Goal: Transaction & Acquisition: Purchase product/service

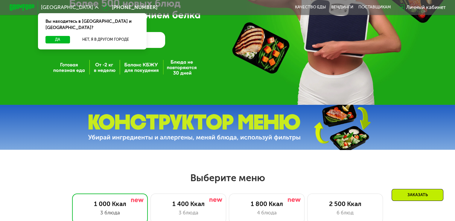
scroll to position [111, 0]
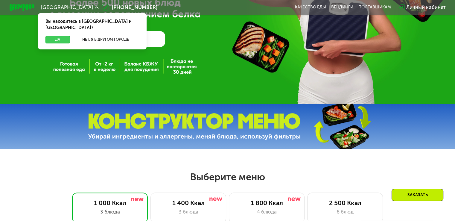
click at [54, 36] on button "Да" at bounding box center [57, 39] width 24 height 7
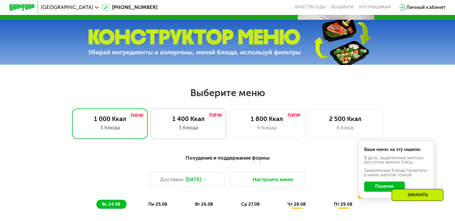
scroll to position [195, 0]
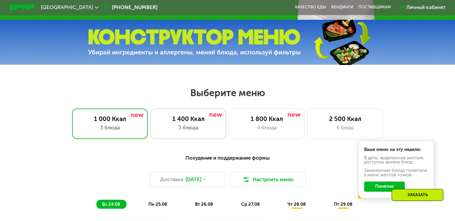
click at [196, 129] on div "3 блюда" at bounding box center [188, 127] width 63 height 7
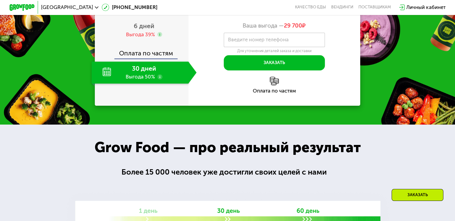
scroll to position [651, 0]
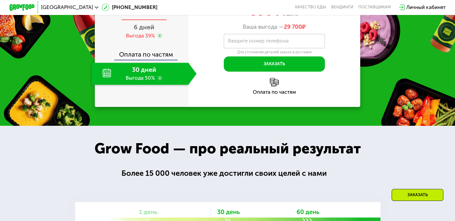
click at [140, 12] on span "2 дня" at bounding box center [144, 8] width 16 height 7
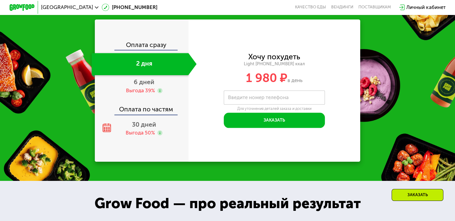
click at [154, 63] on div "2 дня" at bounding box center [140, 64] width 97 height 22
click at [136, 124] on span "30 дней" at bounding box center [144, 124] width 24 height 7
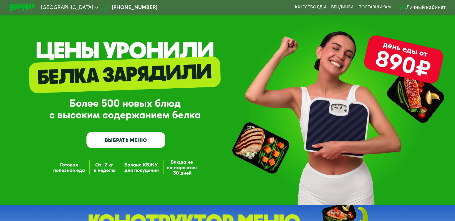
scroll to position [0, 0]
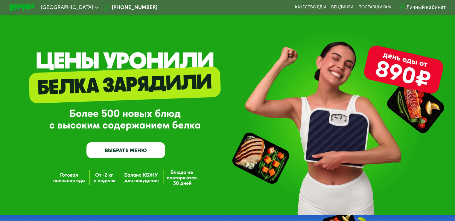
click at [112, 149] on link "ВЫБРАТЬ МЕНЮ" at bounding box center [125, 150] width 79 height 16
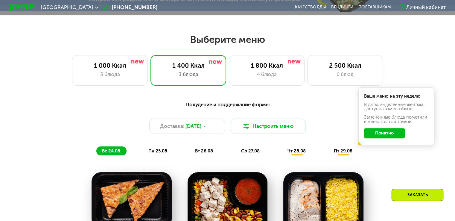
scroll to position [269, 0]
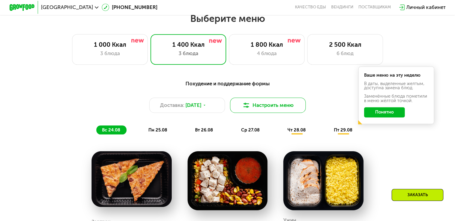
click at [273, 109] on button "Настроить меню" at bounding box center [268, 105] width 76 height 15
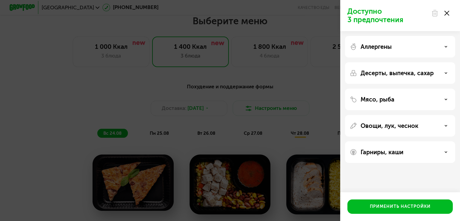
click at [55, 95] on div "Доступно 3 предпочтения Аллергены Десерты, выпечка, сахар Мясо, рыба Овощи, лук…" at bounding box center [230, 110] width 460 height 221
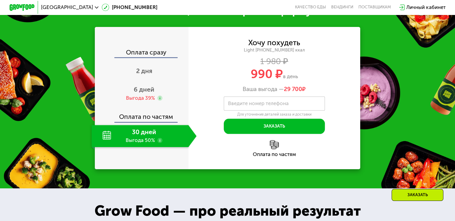
scroll to position [623, 0]
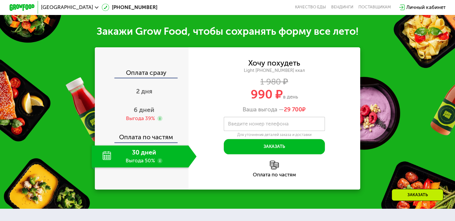
click at [103, 160] on div "30 дней Выгода 50%" at bounding box center [140, 156] width 97 height 22
click at [127, 161] on div "30 дней Выгода 50%" at bounding box center [140, 156] width 97 height 22
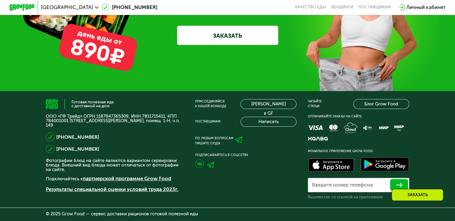
scroll to position [1886, 0]
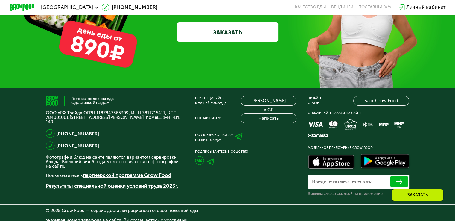
click at [211, 41] on link "ЗАКАЗАТЬ" at bounding box center [227, 31] width 101 height 19
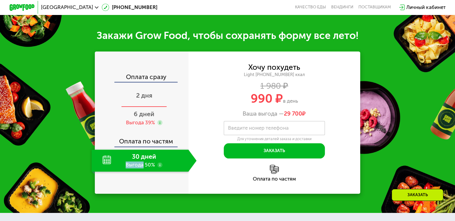
scroll to position [614, 0]
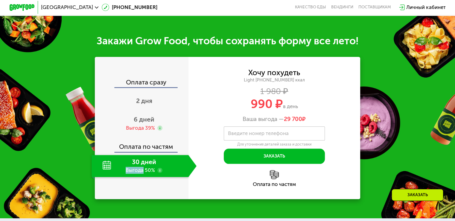
click at [106, 165] on div "30 дней Выгода 50%" at bounding box center [140, 166] width 97 height 22
click at [158, 172] on use at bounding box center [159, 170] width 5 height 5
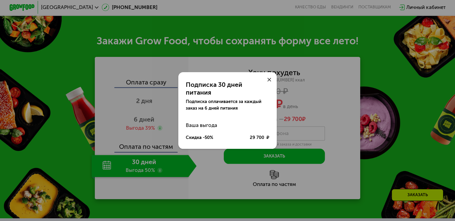
click at [271, 82] on icon at bounding box center [270, 80] width 4 height 4
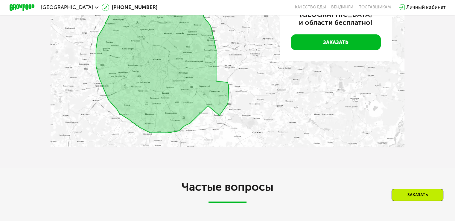
scroll to position [1370, 0]
